Goal: Task Accomplishment & Management: Use online tool/utility

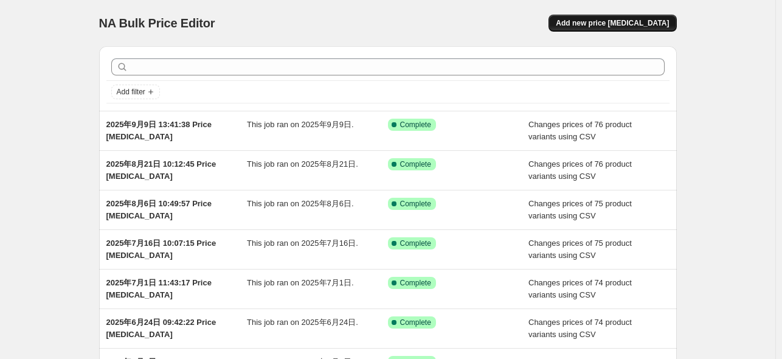
click at [644, 23] on span "Add new price [MEDICAL_DATA]" at bounding box center [612, 23] width 113 height 10
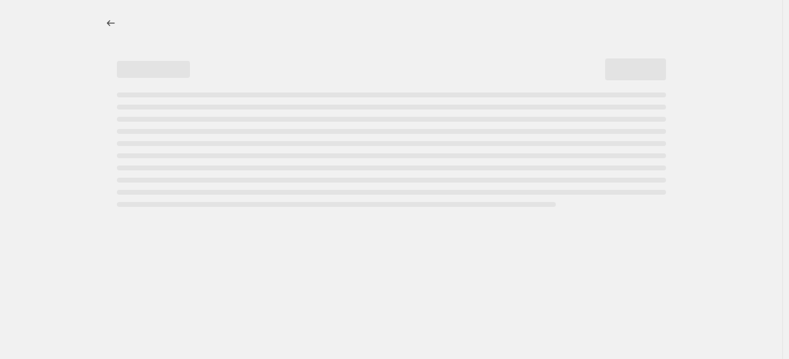
select select "percentage"
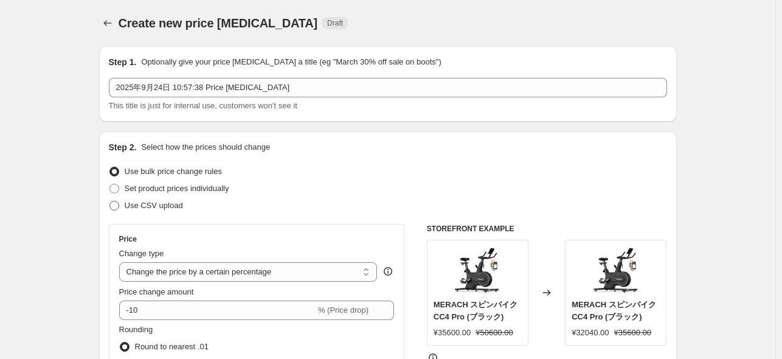
click at [165, 207] on span "Use CSV upload" at bounding box center [154, 205] width 58 height 9
click at [110, 201] on input "Use CSV upload" at bounding box center [110, 201] width 1 height 1
radio input "true"
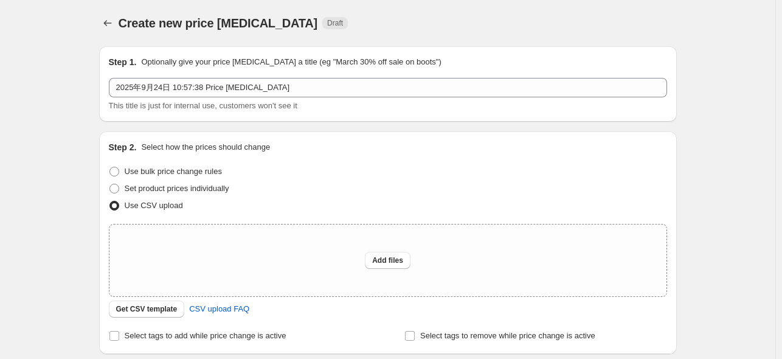
scroll to position [122, 0]
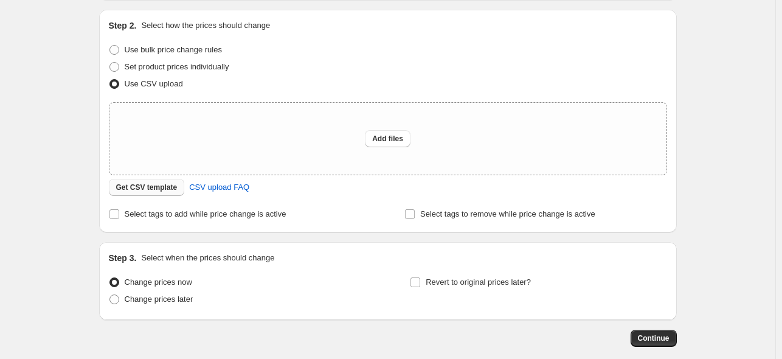
click at [159, 191] on span "Get CSV template" at bounding box center [146, 188] width 61 height 10
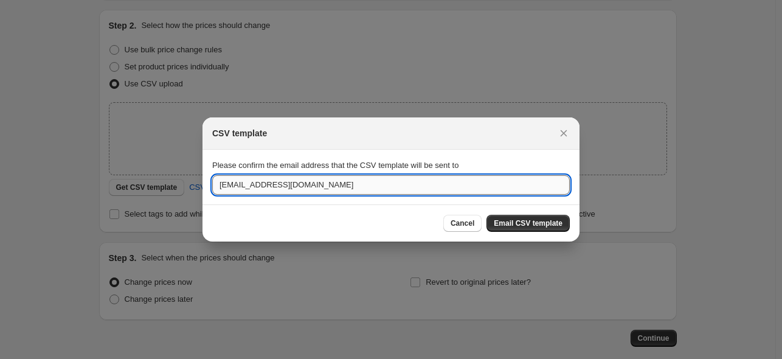
drag, startPoint x: 292, startPoint y: 191, endPoint x: 217, endPoint y: 192, distance: 75.5
click at [217, 193] on input "[EMAIL_ADDRESS][DOMAIN_NAME]" at bounding box center [391, 184] width 358 height 19
paste input "[EMAIL_ADDRESS][DOMAIN_NAME]"
type input "[EMAIL_ADDRESS][DOMAIN_NAME]"
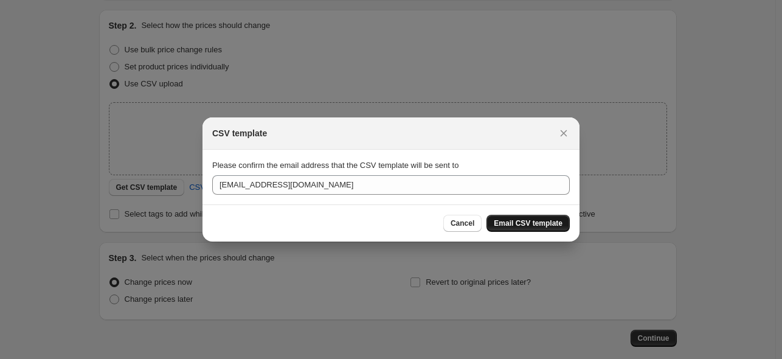
click at [541, 225] on span "Email CSV template" at bounding box center [528, 223] width 69 height 10
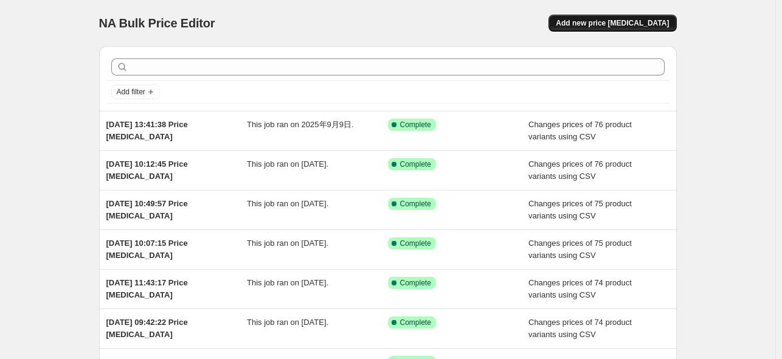
click at [670, 18] on button "Add new price [MEDICAL_DATA]" at bounding box center [613, 23] width 128 height 17
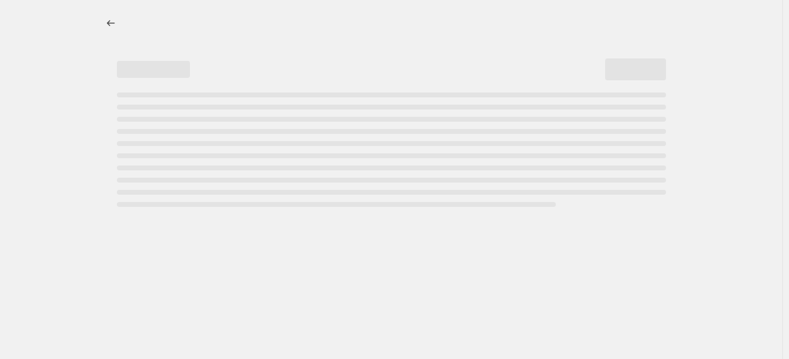
select select "percentage"
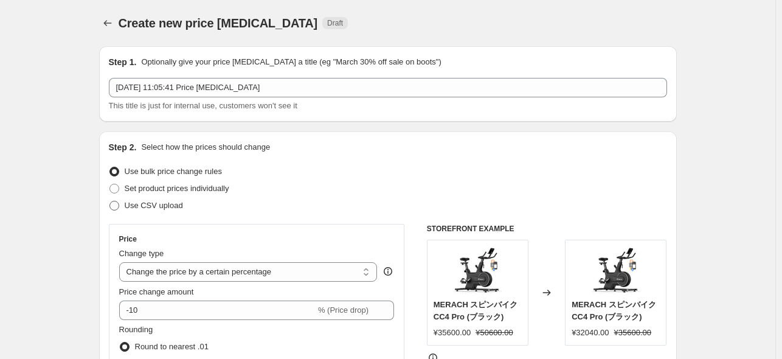
click at [119, 206] on span at bounding box center [115, 206] width 10 height 10
click at [110, 201] on input "Use CSV upload" at bounding box center [110, 201] width 1 height 1
radio input "true"
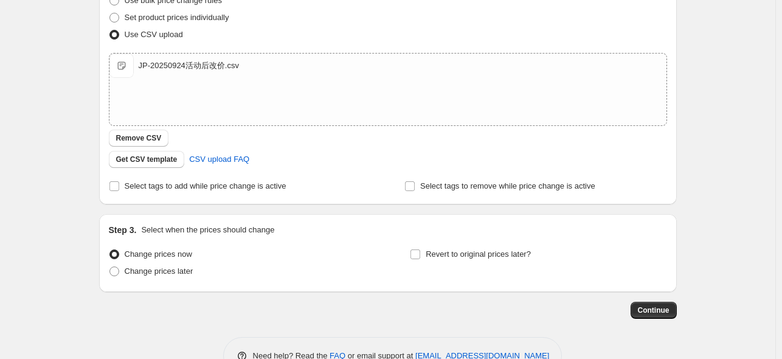
scroll to position [204, 0]
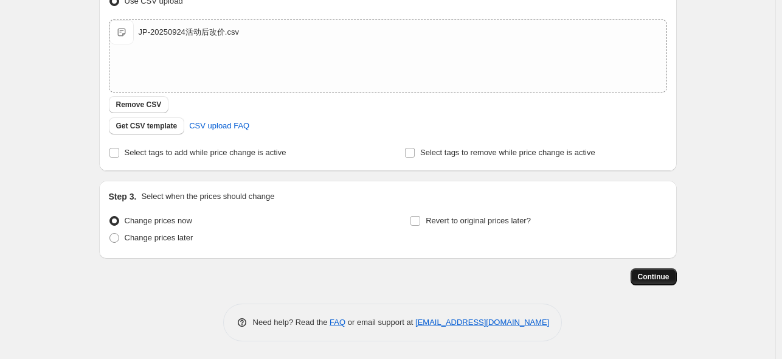
click at [667, 280] on span "Continue" at bounding box center [654, 277] width 32 height 10
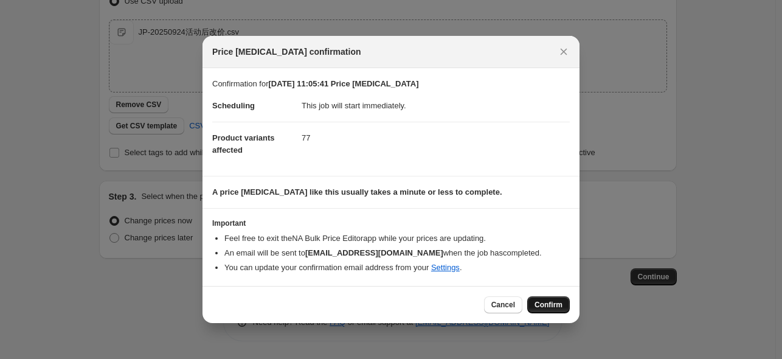
click at [537, 304] on span "Confirm" at bounding box center [549, 305] width 28 height 10
